Goal: Task Accomplishment & Management: Use online tool/utility

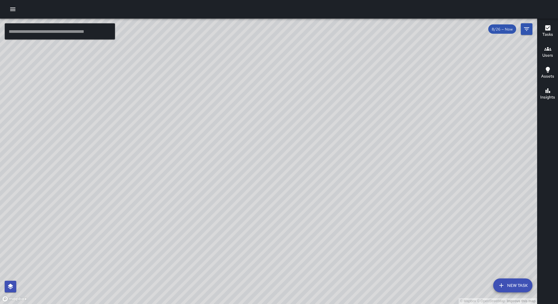
click at [18, 12] on div at bounding box center [279, 9] width 558 height 19
click at [17, 12] on button "button" at bounding box center [13, 9] width 12 height 12
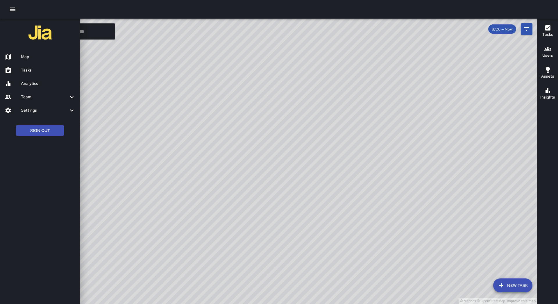
click at [44, 71] on h6 "Tasks" at bounding box center [48, 70] width 54 height 6
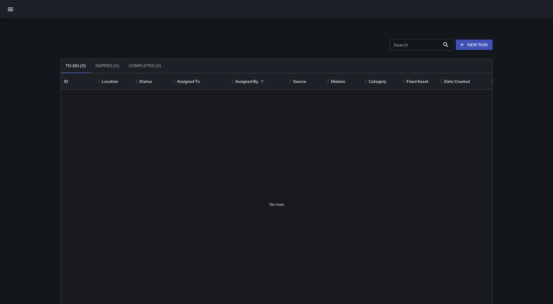
scroll to position [242, 427]
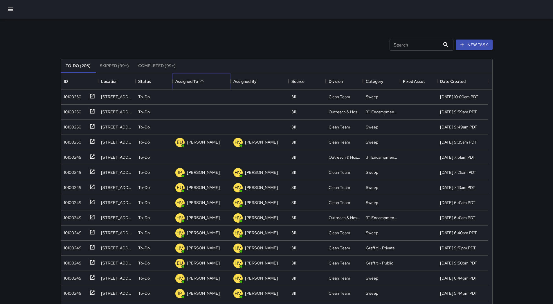
click at [205, 82] on icon "Sort" at bounding box center [202, 81] width 5 height 5
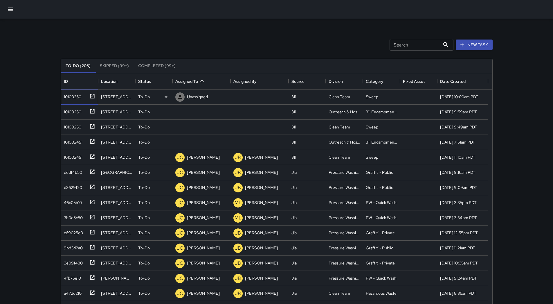
click at [78, 101] on div "10100250" at bounding box center [79, 96] width 37 height 15
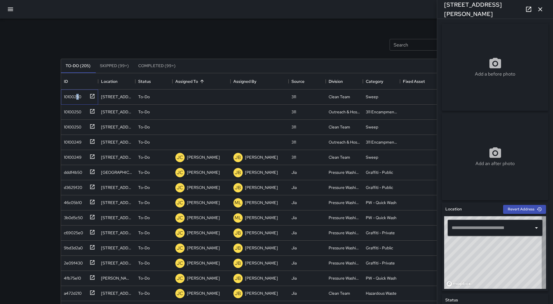
type input "**********"
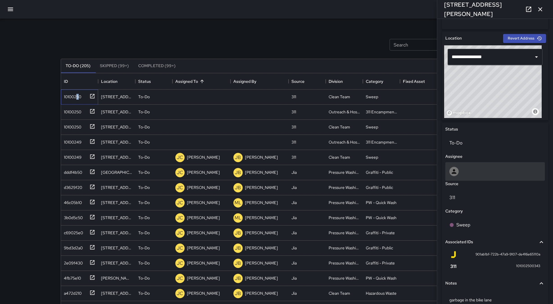
scroll to position [142, 0]
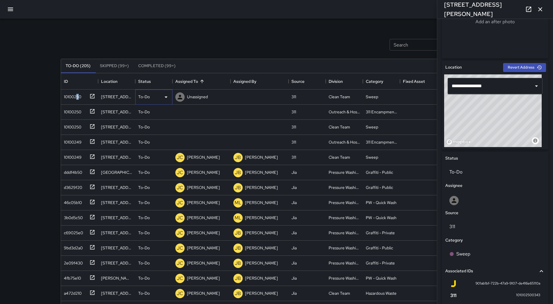
click at [168, 98] on icon at bounding box center [166, 97] width 7 height 7
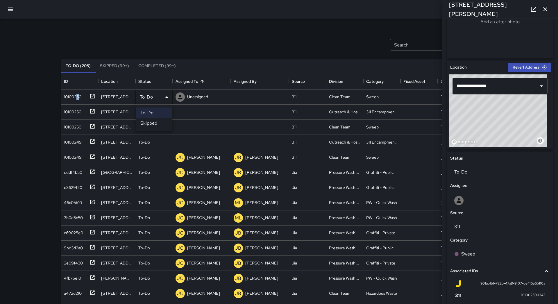
click at [159, 122] on li "Skipped" at bounding box center [154, 123] width 37 height 10
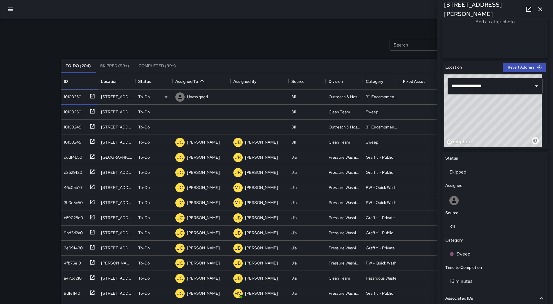
click at [74, 101] on div "10100250" at bounding box center [79, 96] width 37 height 15
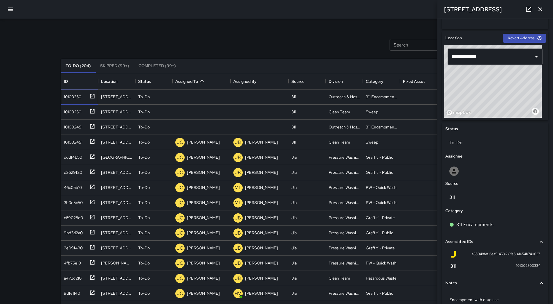
scroll to position [113, 0]
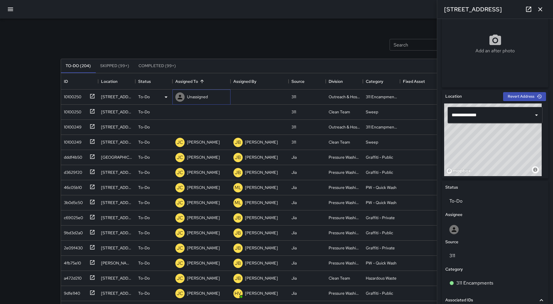
click at [204, 98] on p "Unassigned" at bounding box center [197, 97] width 21 height 6
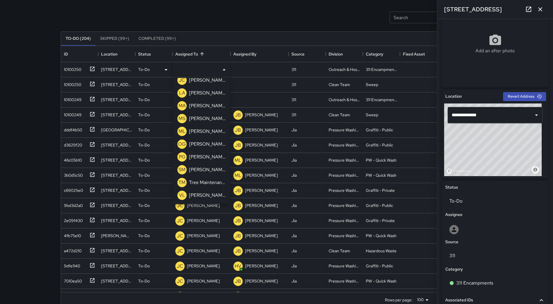
scroll to position [39, 0]
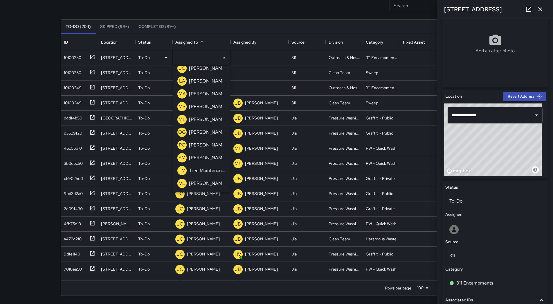
click at [213, 119] on p "[PERSON_NAME]" at bounding box center [207, 119] width 37 height 7
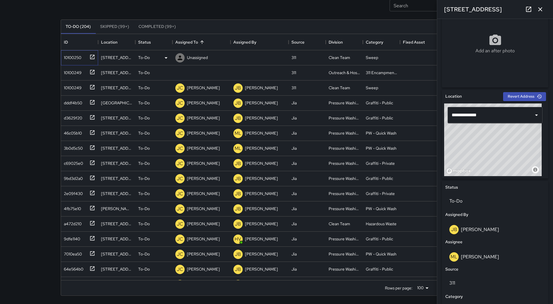
click at [79, 59] on div "10100250" at bounding box center [72, 56] width 20 height 8
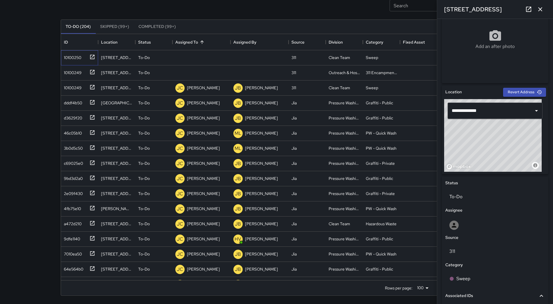
scroll to position [26, 0]
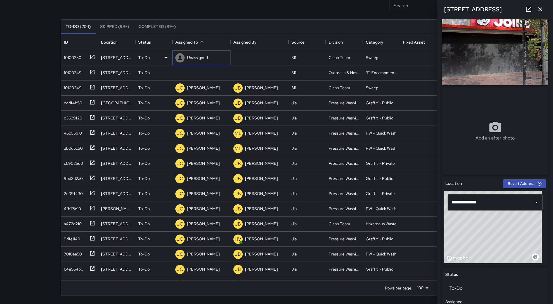
click at [173, 58] on div "Unassigned" at bounding box center [202, 57] width 58 height 15
click at [161, 60] on div "To-Do" at bounding box center [153, 57] width 31 height 7
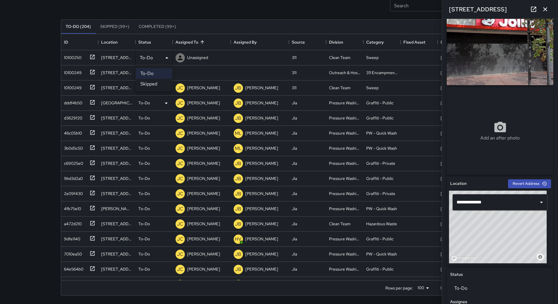
click at [169, 83] on li "Skipped" at bounding box center [154, 84] width 37 height 10
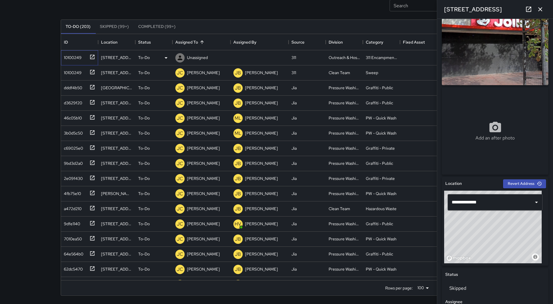
click at [72, 59] on div "10100249" at bounding box center [72, 56] width 20 height 8
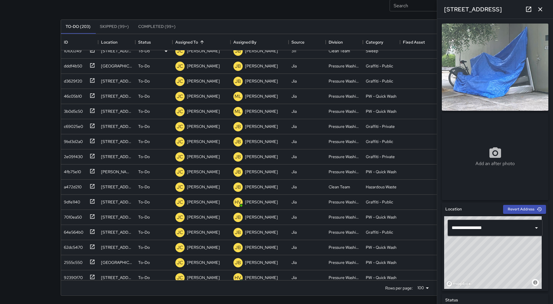
scroll to position [0, 0]
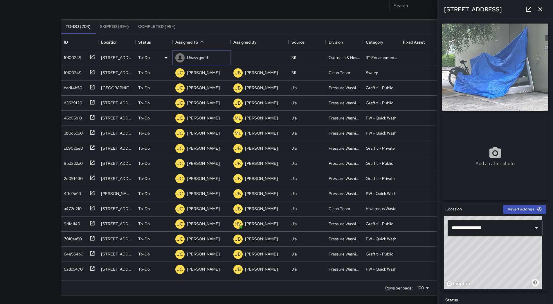
drag, startPoint x: 202, startPoint y: 57, endPoint x: 200, endPoint y: 61, distance: 4.4
click at [200, 61] on div "Unassigned" at bounding box center [197, 57] width 23 height 8
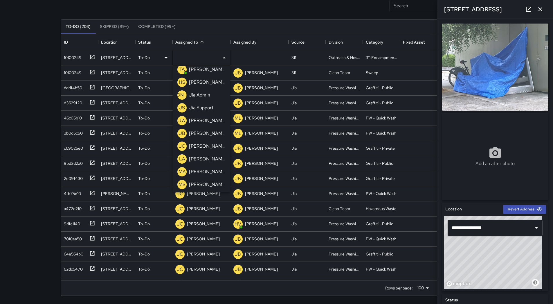
scroll to position [185, 0]
click at [204, 118] on p "[PERSON_NAME]" at bounding box center [207, 119] width 37 height 7
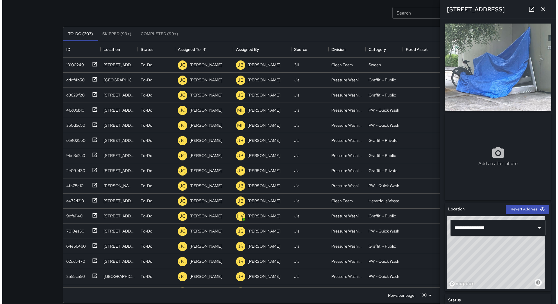
scroll to position [0, 0]
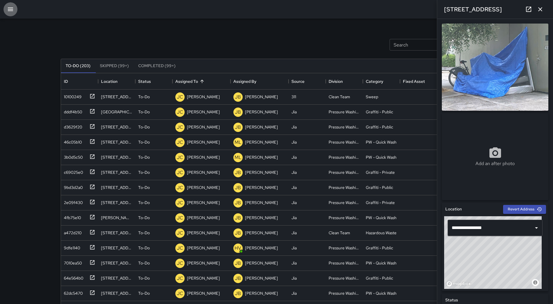
click at [7, 8] on button "button" at bounding box center [10, 9] width 14 height 14
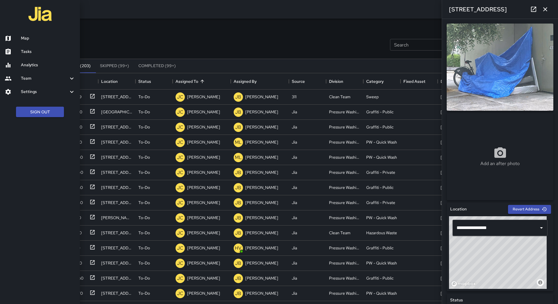
click at [24, 36] on h6 "Map" at bounding box center [48, 38] width 54 height 6
